Goal: Navigation & Orientation: Find specific page/section

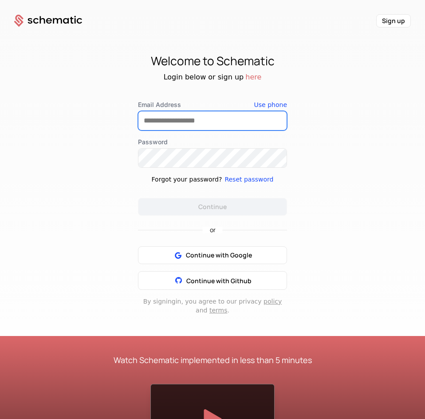
click at [152, 125] on input "Email Address" at bounding box center [212, 120] width 148 height 19
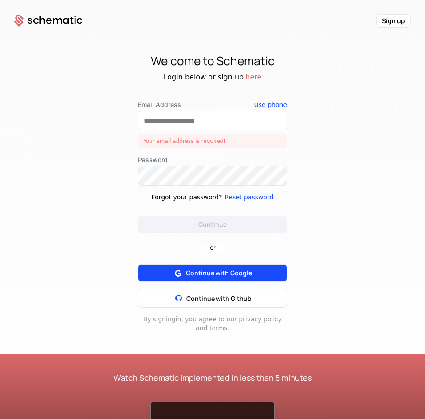
click at [192, 253] on div "or Continue with Google Continue with Github" at bounding box center [212, 270] width 149 height 74
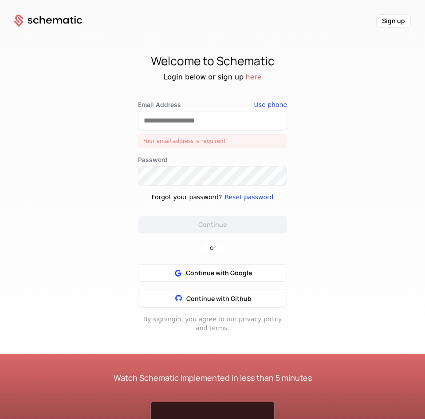
click at [159, 130] on div at bounding box center [212, 121] width 149 height 20
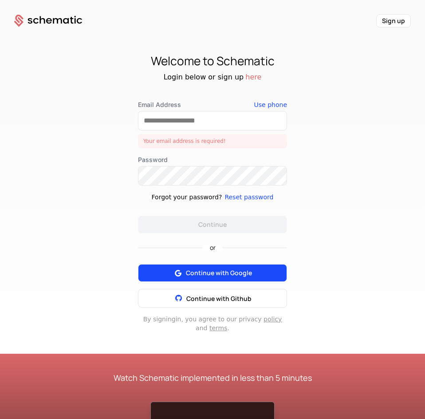
click at [216, 271] on span "Continue with Google" at bounding box center [219, 272] width 66 height 9
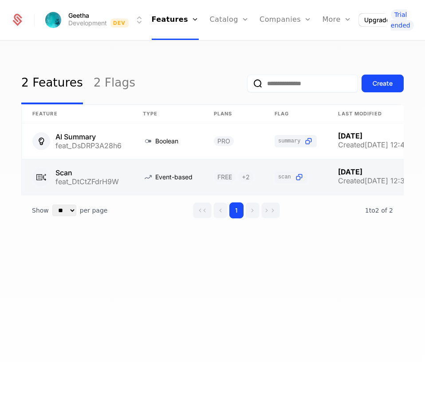
click at [76, 174] on link at bounding box center [77, 176] width 110 height 35
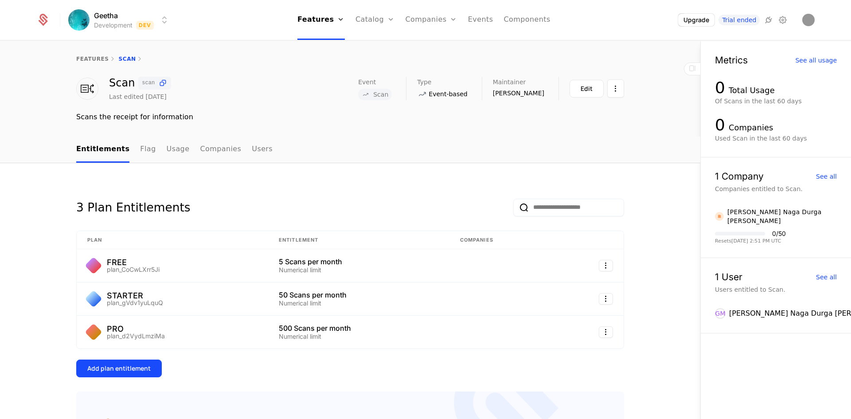
click at [370, 94] on icon at bounding box center [366, 94] width 8 height 8
